Goal: Transaction & Acquisition: Book appointment/travel/reservation

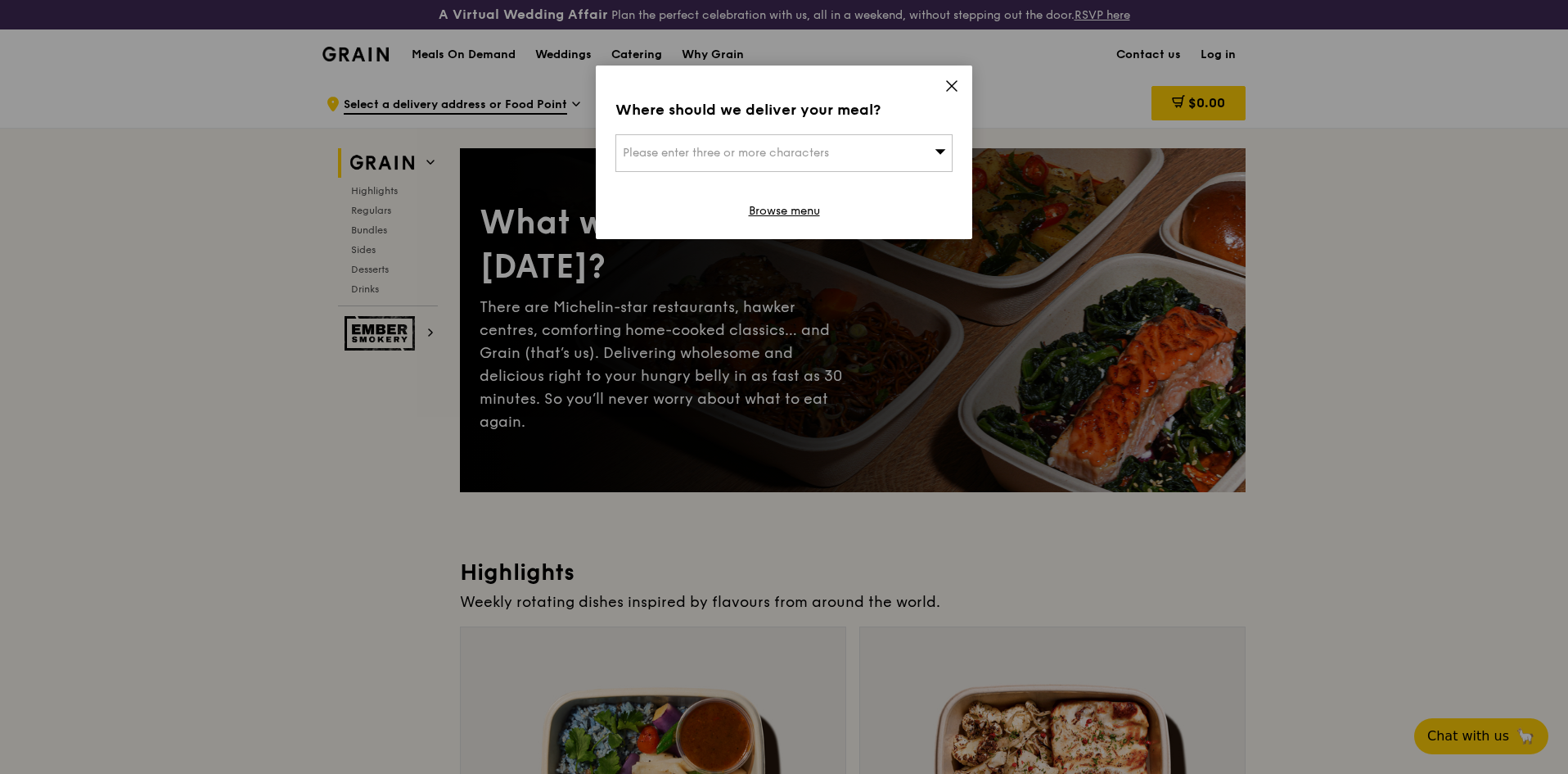
click at [952, 90] on icon at bounding box center [952, 85] width 15 height 15
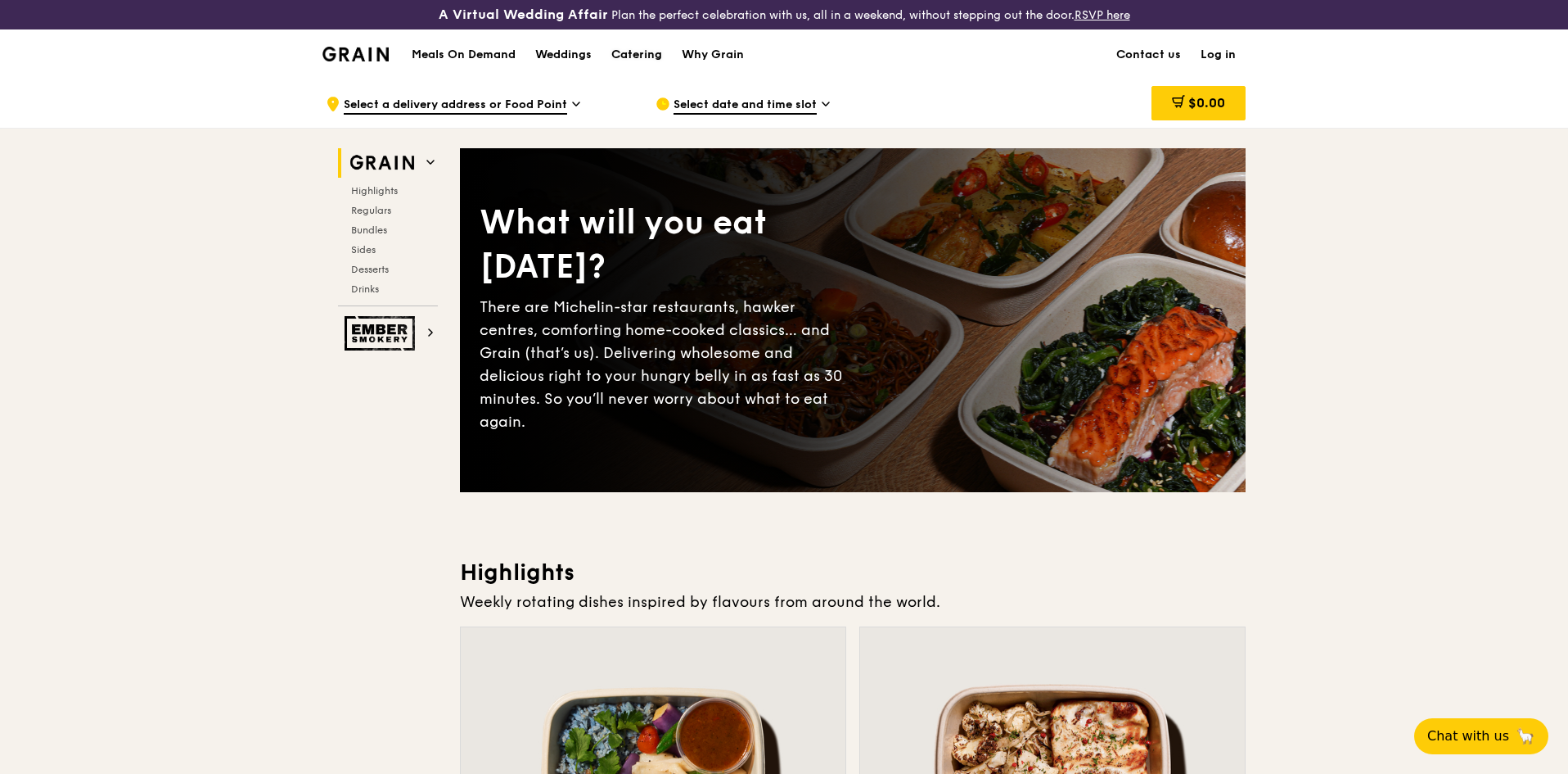
click at [644, 54] on div "Catering" at bounding box center [636, 54] width 51 height 49
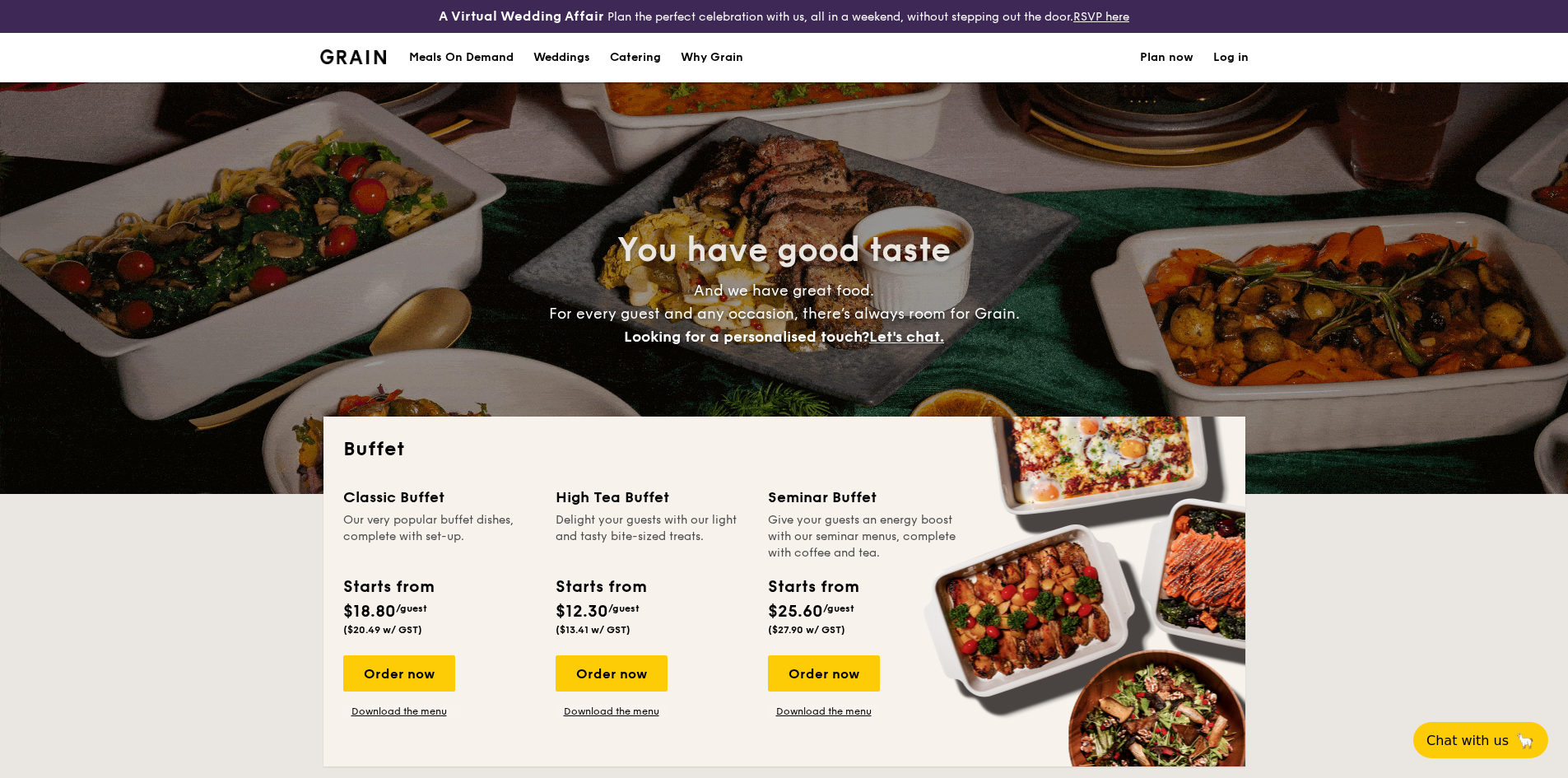
select select
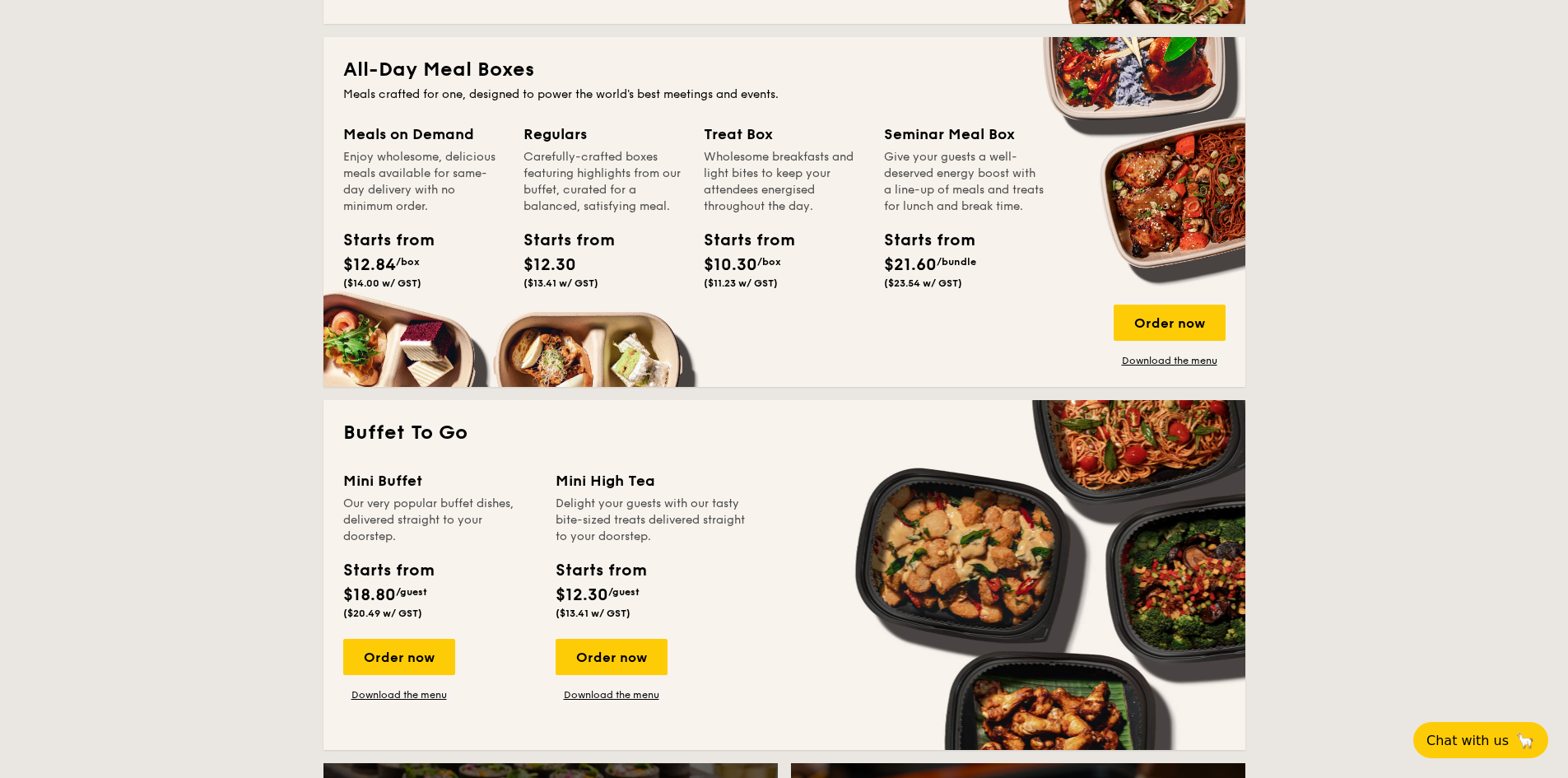
scroll to position [740, 0]
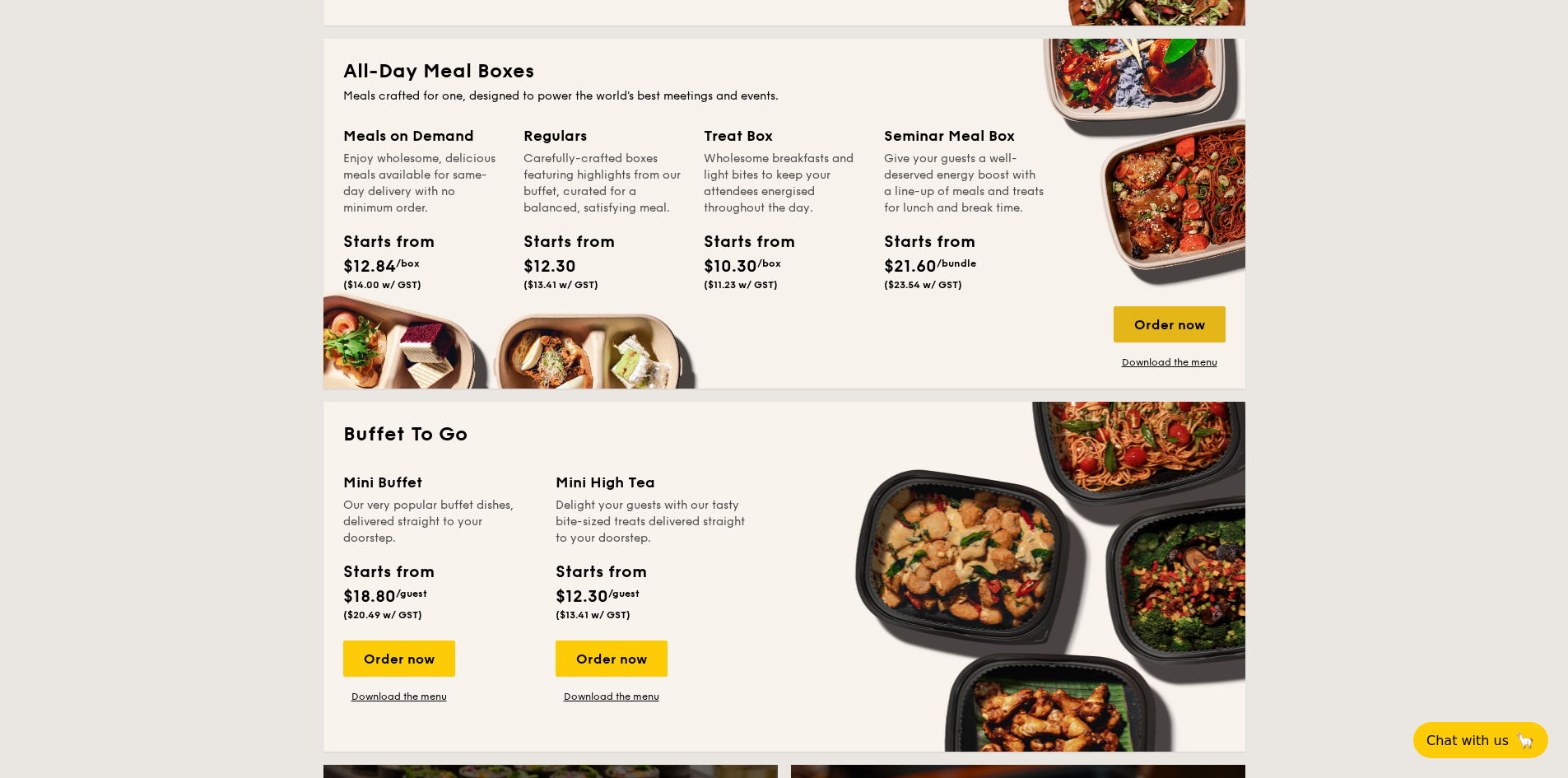
click at [1204, 322] on div "Order now" at bounding box center [1169, 324] width 112 height 36
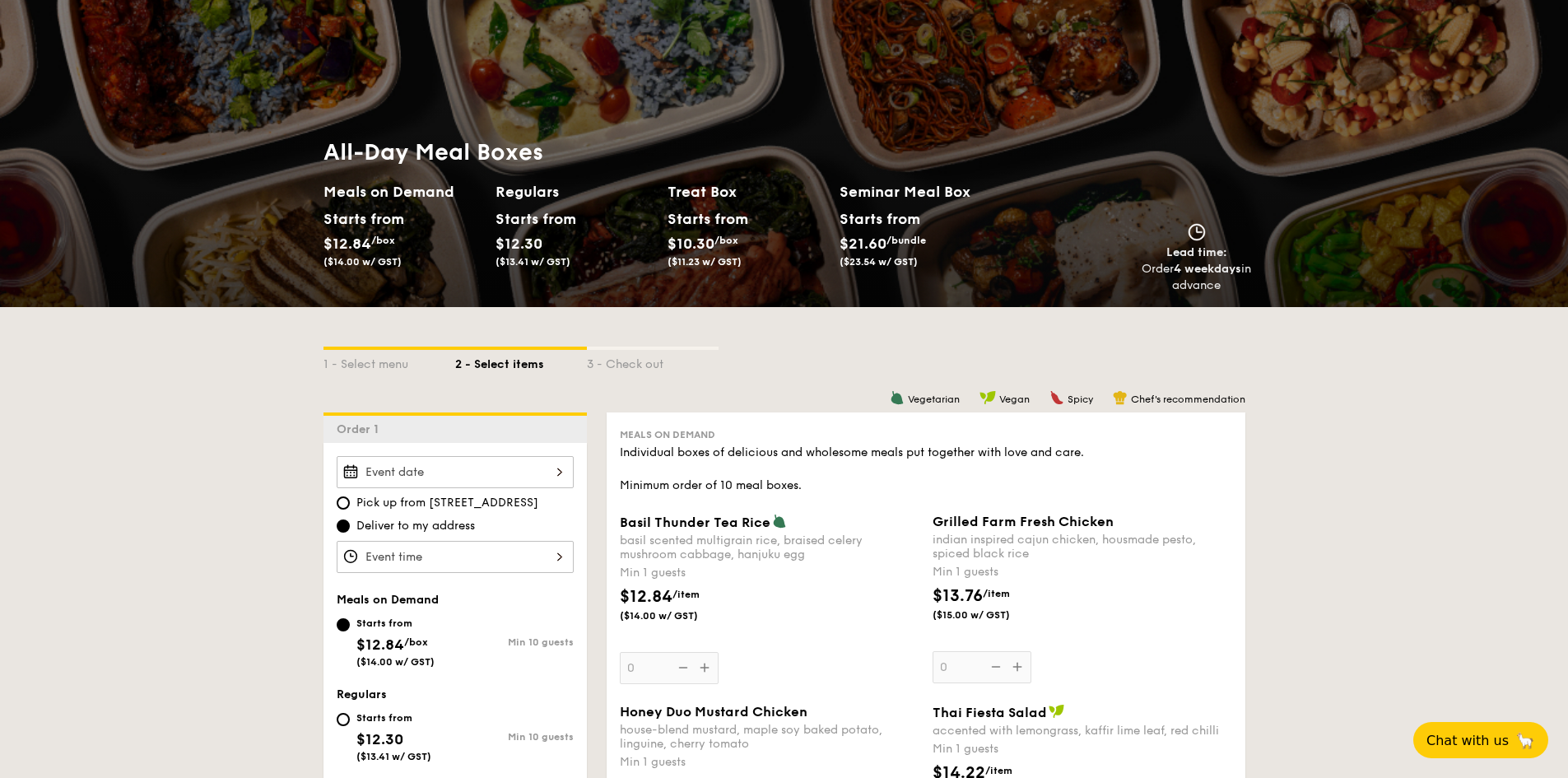
scroll to position [247, 0]
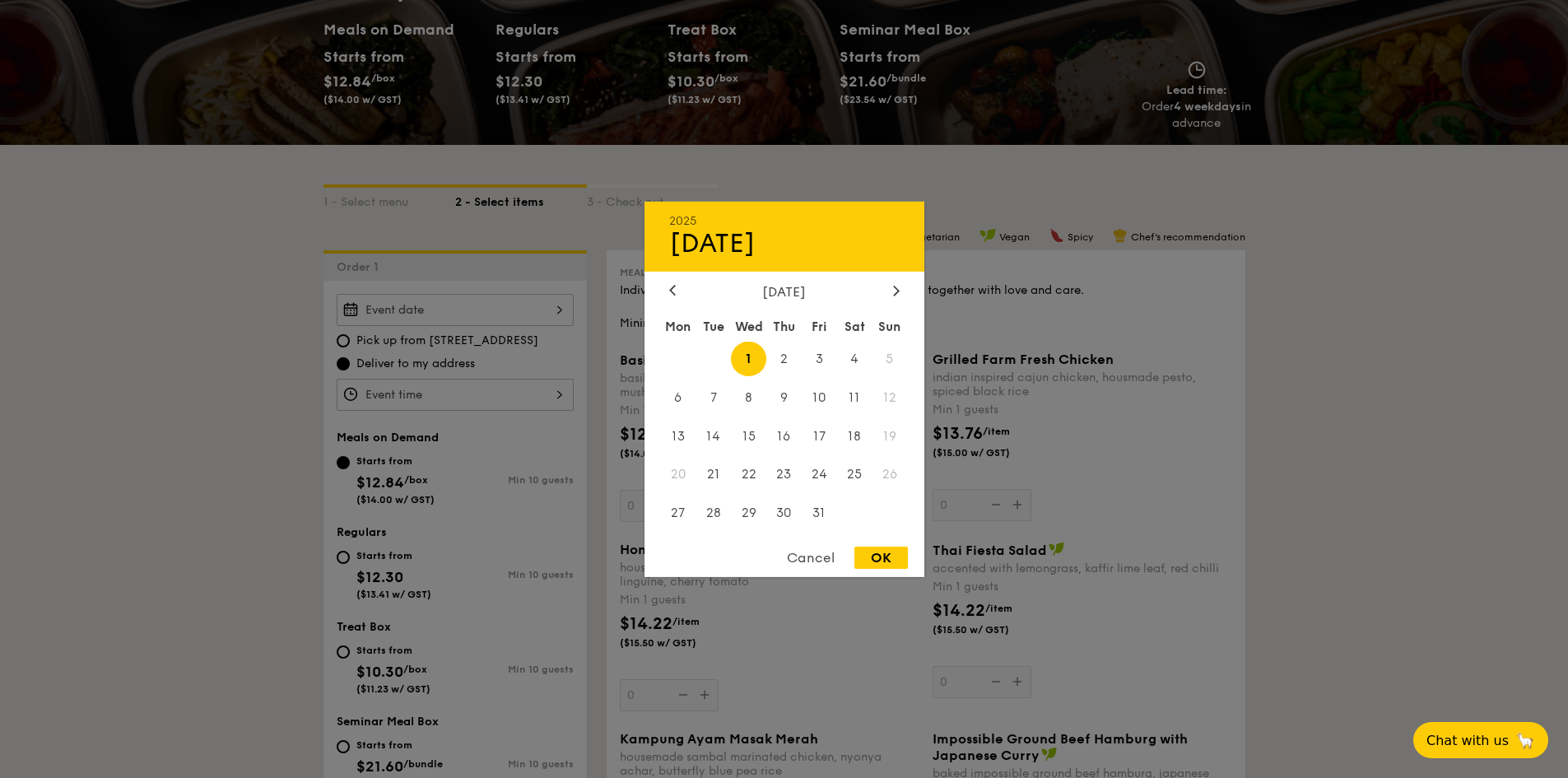
click at [533, 304] on div "2025 Oct [DATE] Tue Wed Thu Fri Sat Sun 1 2 3 4 5 6 7 8 9 10 11 12 13 14 15 16 …" at bounding box center [454, 310] width 237 height 32
click at [666, 289] on div at bounding box center [673, 291] width 15 height 15
